Goal: Find contact information: Find specific fact

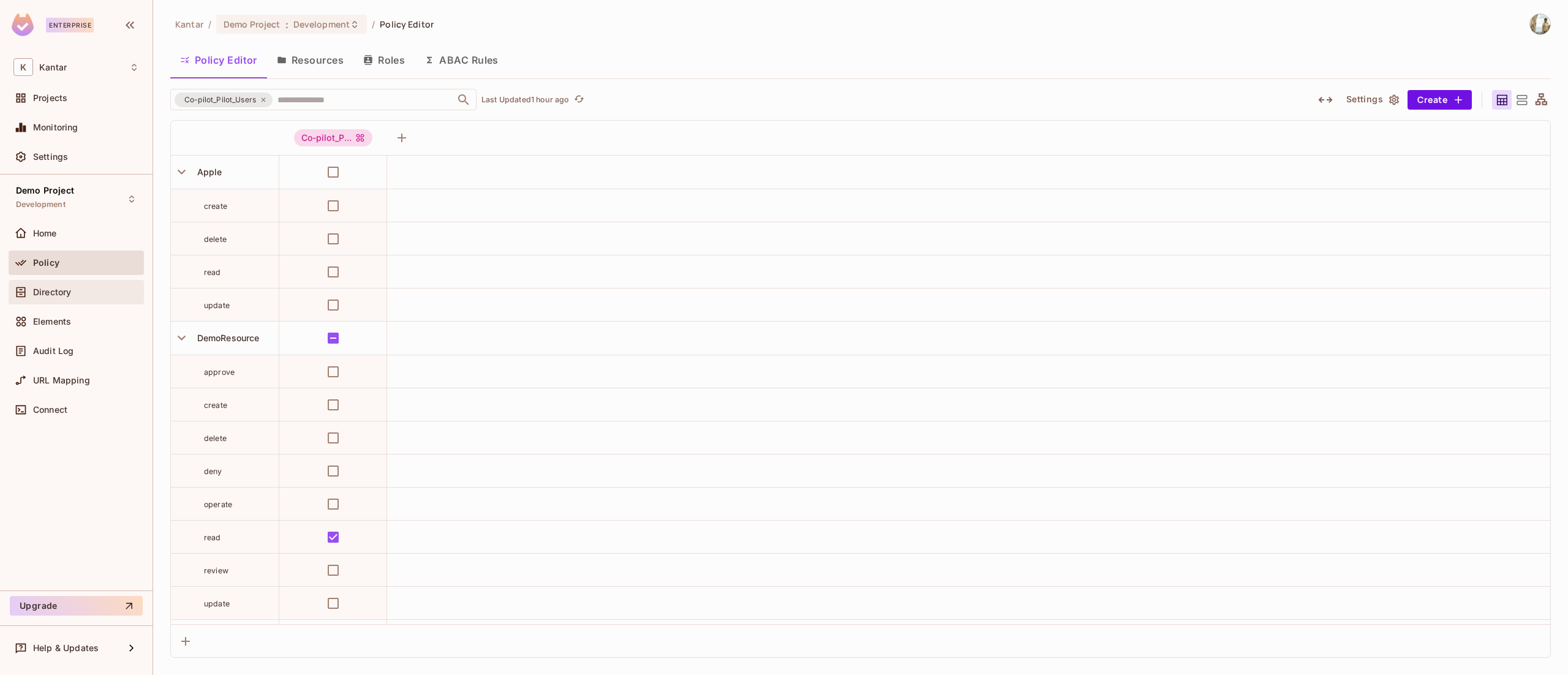
click at [71, 286] on div "Directory" at bounding box center [76, 292] width 125 height 15
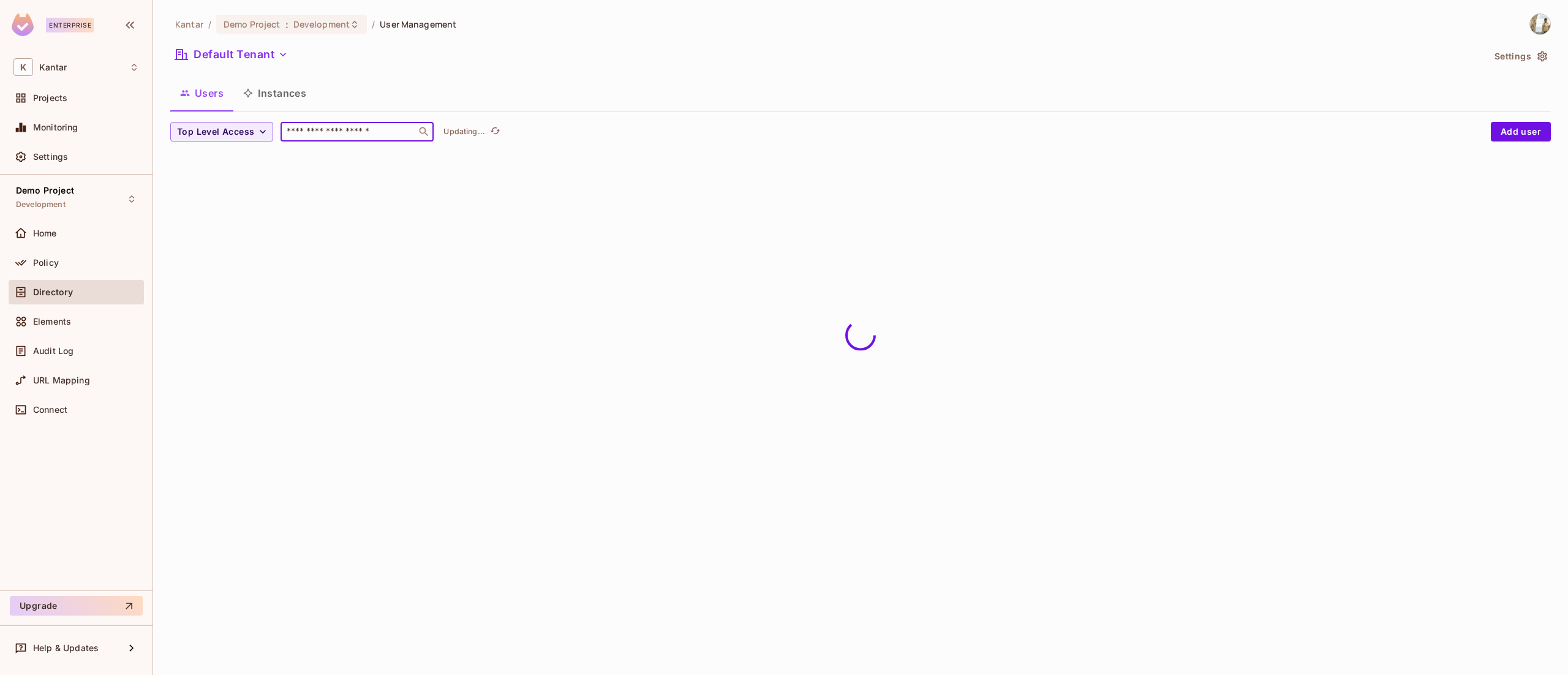
click at [383, 131] on input "text" at bounding box center [348, 131] width 129 height 12
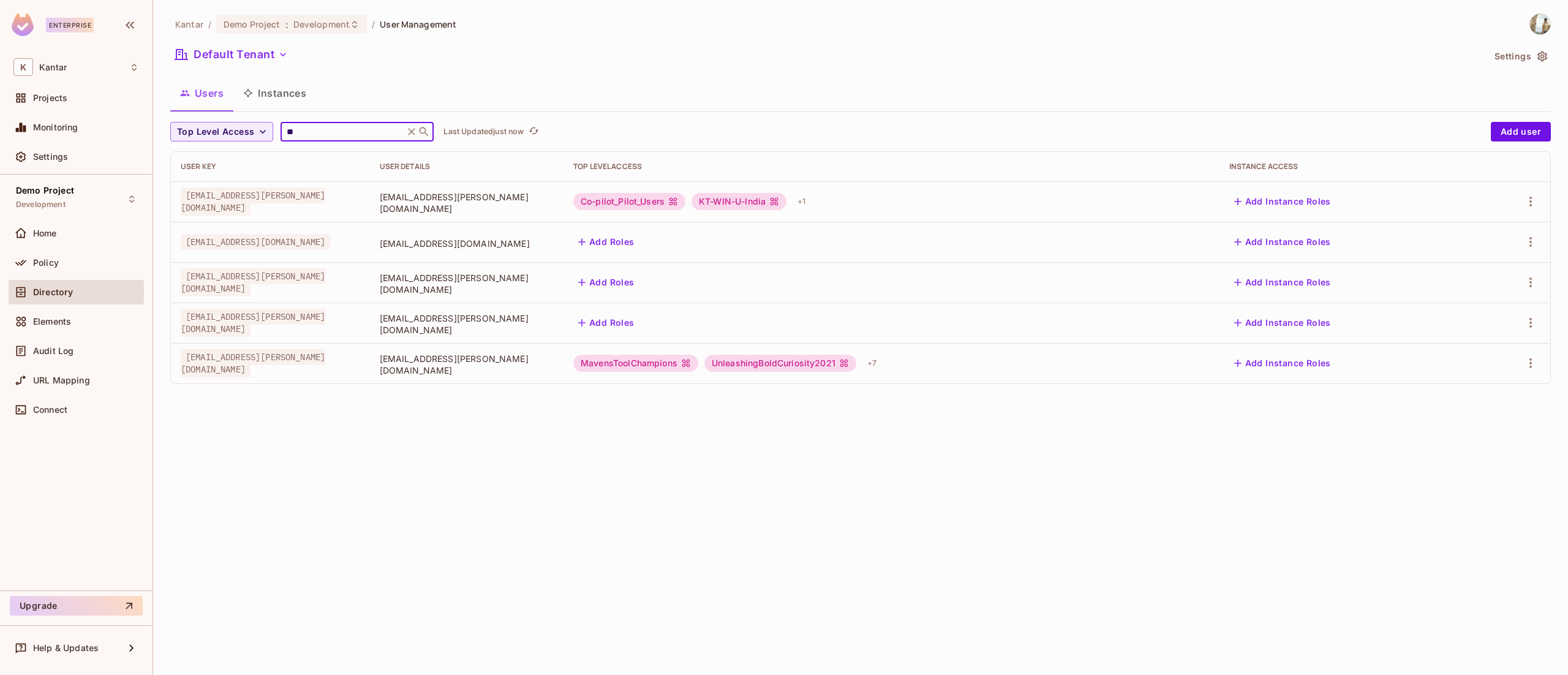
type input "*"
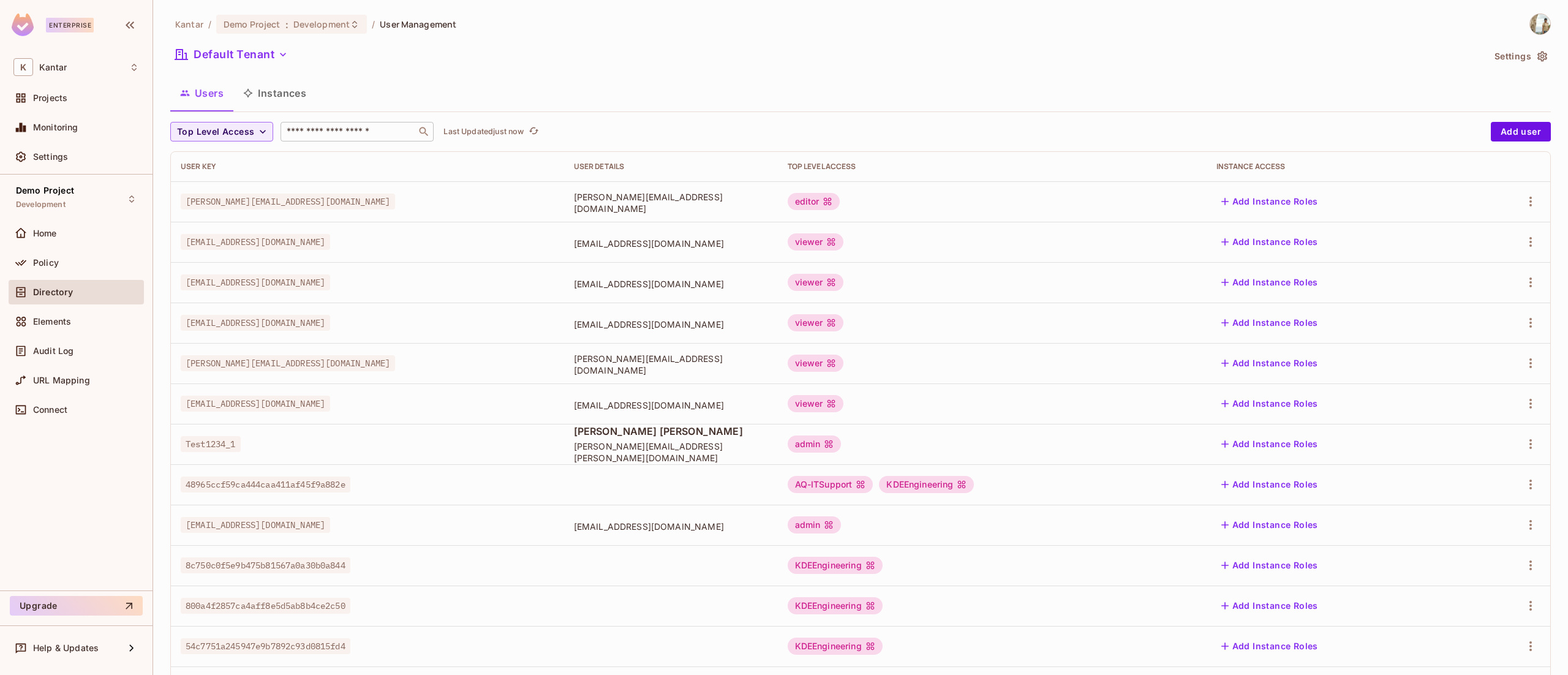
click at [317, 139] on div "​" at bounding box center [357, 132] width 153 height 20
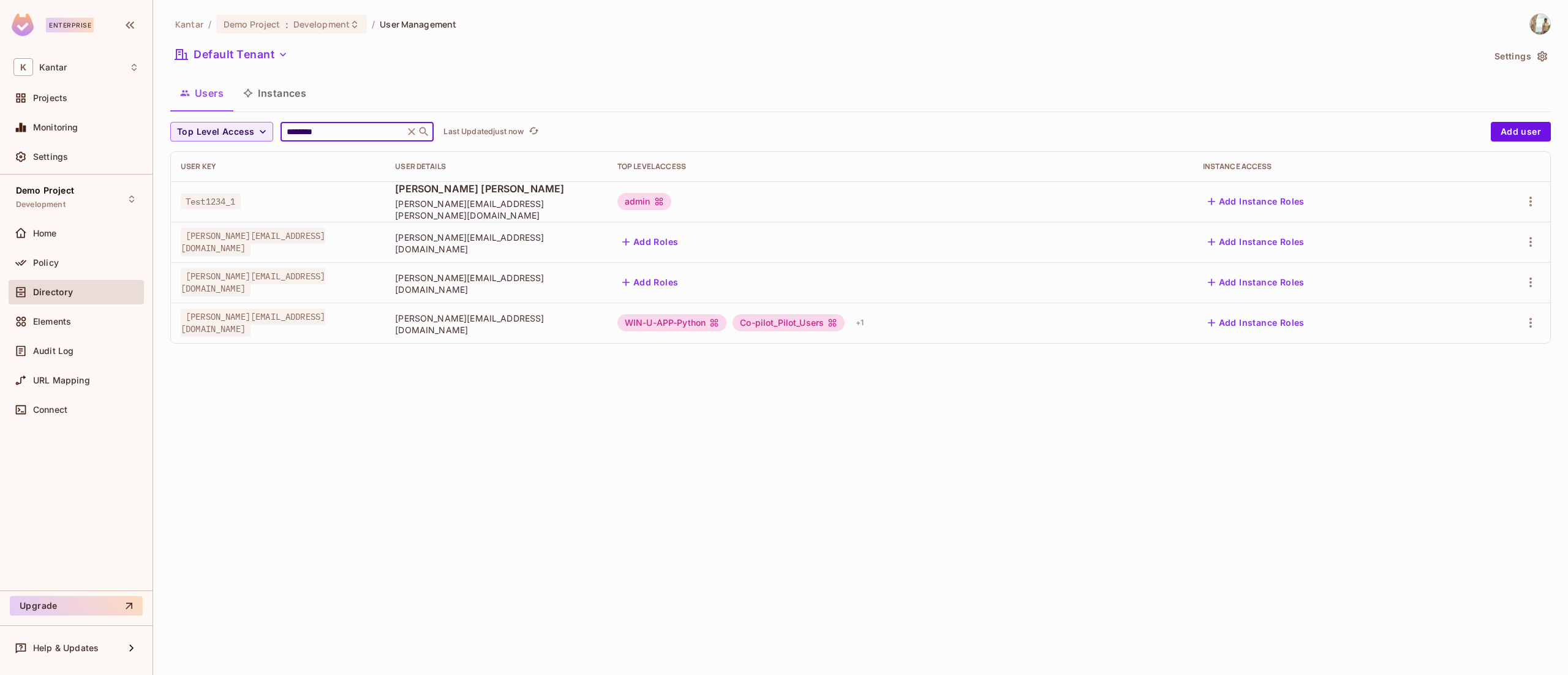
type input "********"
click at [527, 453] on div "Kantar / Demo Project : Development / User Management Default Tenant Settings U…" at bounding box center [860, 337] width 1415 height 675
drag, startPoint x: 305, startPoint y: 321, endPoint x: 179, endPoint y: 328, distance: 126.2
click at [179, 328] on td "[PERSON_NAME][EMAIL_ADDRESS][DOMAIN_NAME]" at bounding box center [278, 322] width 215 height 40
copy span "[PERSON_NAME][EMAIL_ADDRESS][DOMAIN_NAME]"
